Goal: Task Accomplishment & Management: Complete application form

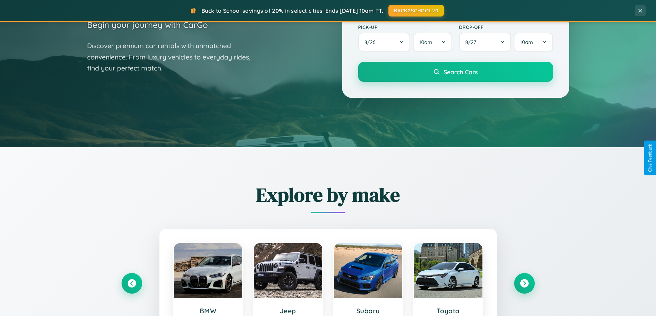
scroll to position [297, 0]
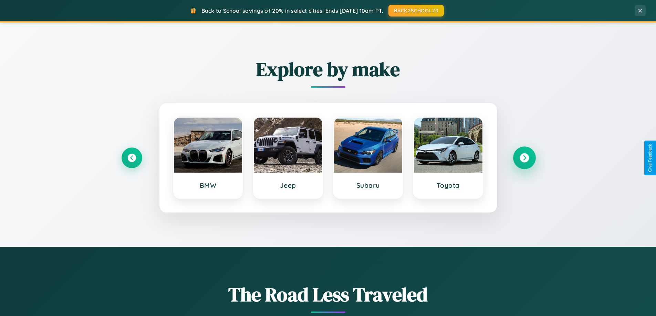
click at [524, 158] on icon at bounding box center [523, 157] width 9 height 9
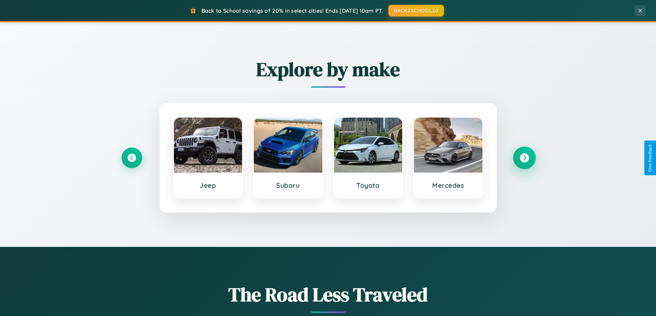
click at [524, 158] on icon at bounding box center [523, 157] width 9 height 9
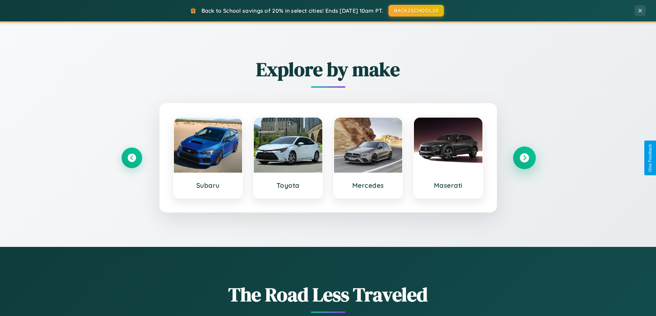
click at [524, 158] on icon at bounding box center [523, 157] width 9 height 9
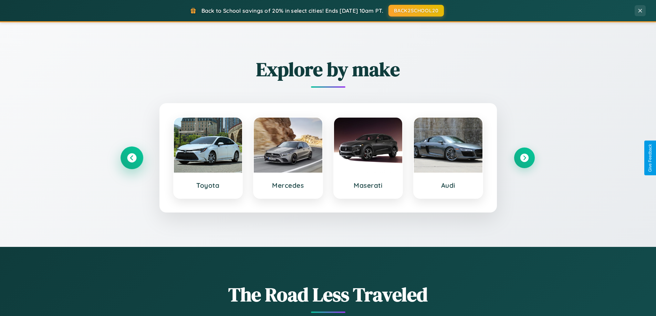
click at [131, 158] on icon at bounding box center [131, 157] width 9 height 9
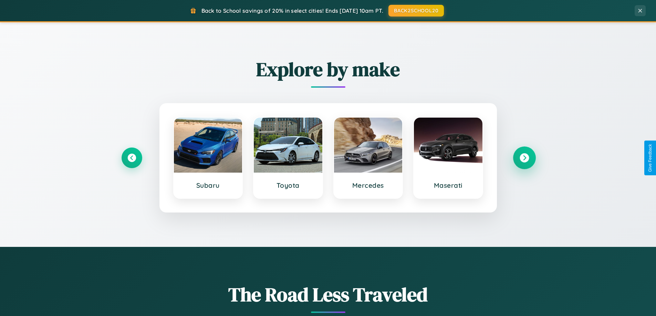
click at [524, 158] on icon at bounding box center [523, 157] width 9 height 9
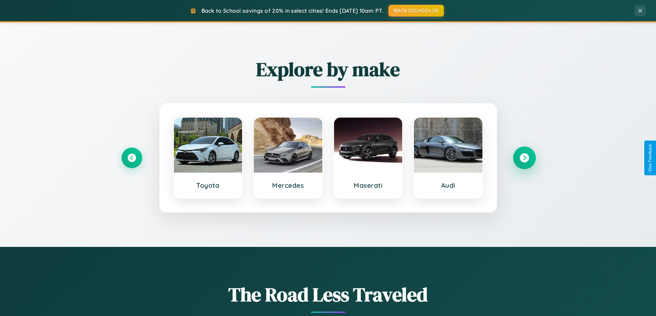
scroll to position [1324, 0]
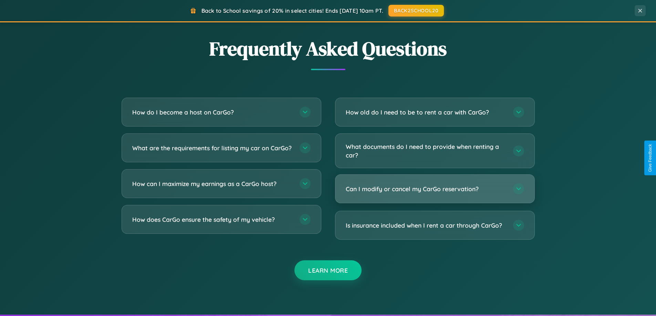
click at [434, 189] on h3 "Can I modify or cancel my CarGo reservation?" at bounding box center [425, 189] width 160 height 9
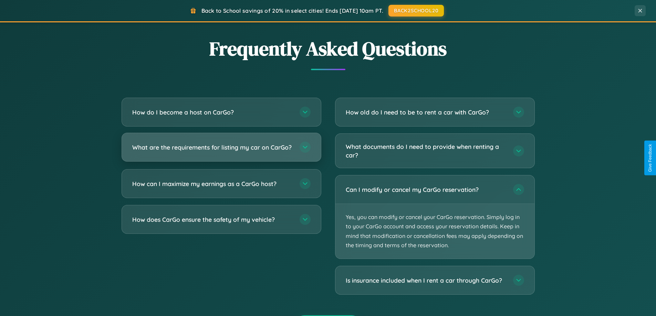
click at [221, 151] on h3 "What are the requirements for listing my car on CarGo?" at bounding box center [212, 147] width 160 height 9
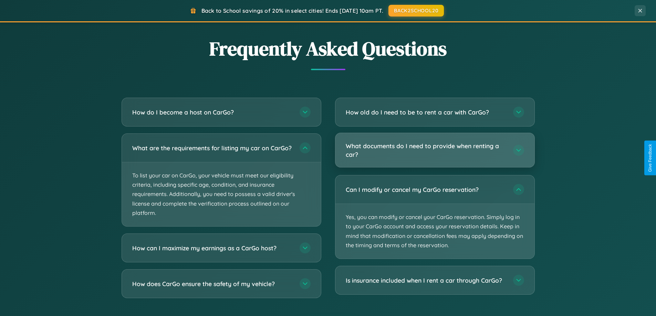
click at [434, 151] on h3 "What documents do I need to provide when renting a car?" at bounding box center [425, 150] width 160 height 17
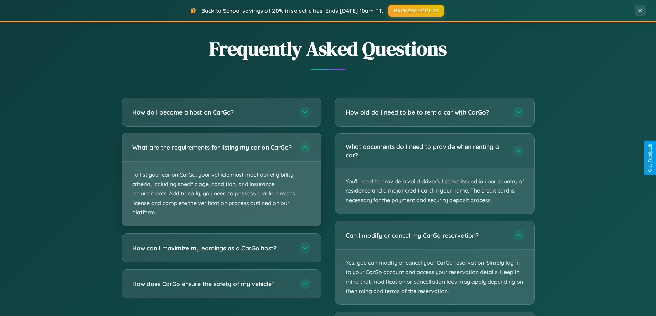
click at [221, 183] on p "To list your car on CarGo, your vehicle must meet our eligibility criteria, inc…" at bounding box center [221, 194] width 199 height 64
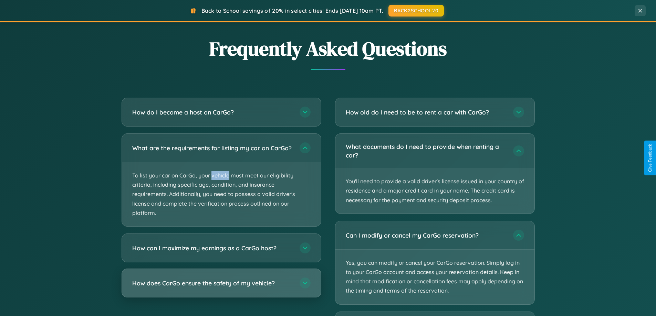
click at [221, 288] on h3 "How does CarGo ensure the safety of my vehicle?" at bounding box center [212, 283] width 160 height 9
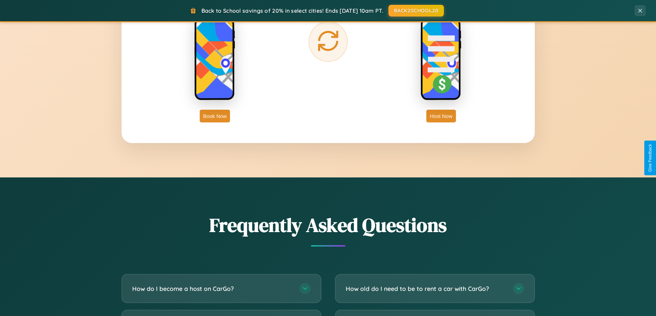
scroll to position [1106, 0]
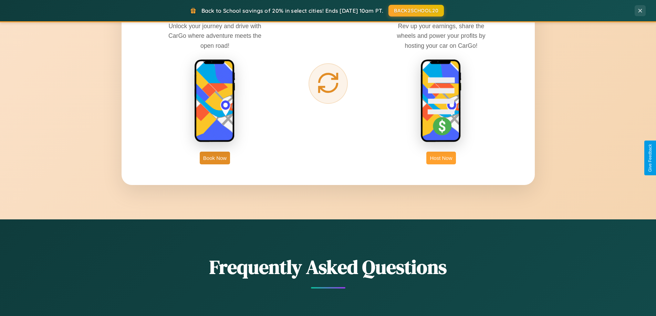
click at [441, 158] on button "Host Now" at bounding box center [440, 158] width 29 height 13
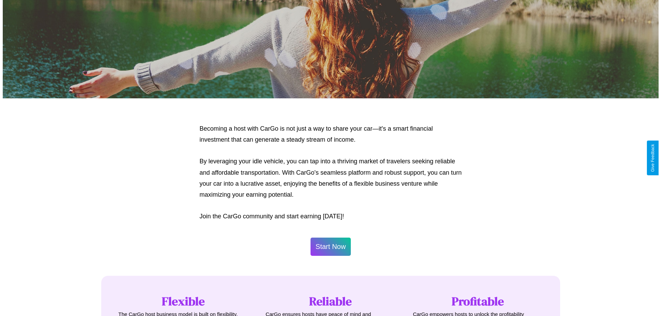
scroll to position [717, 0]
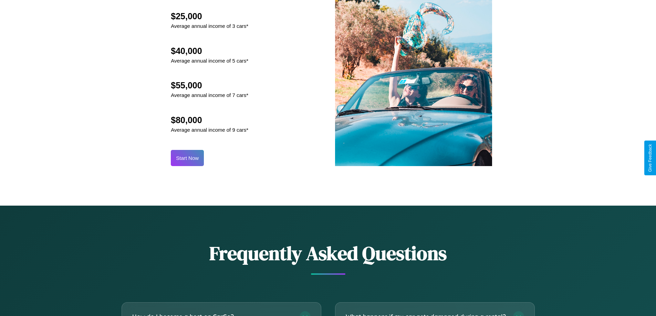
click at [187, 158] on button "Start Now" at bounding box center [187, 158] width 33 height 16
